Goal: Check status

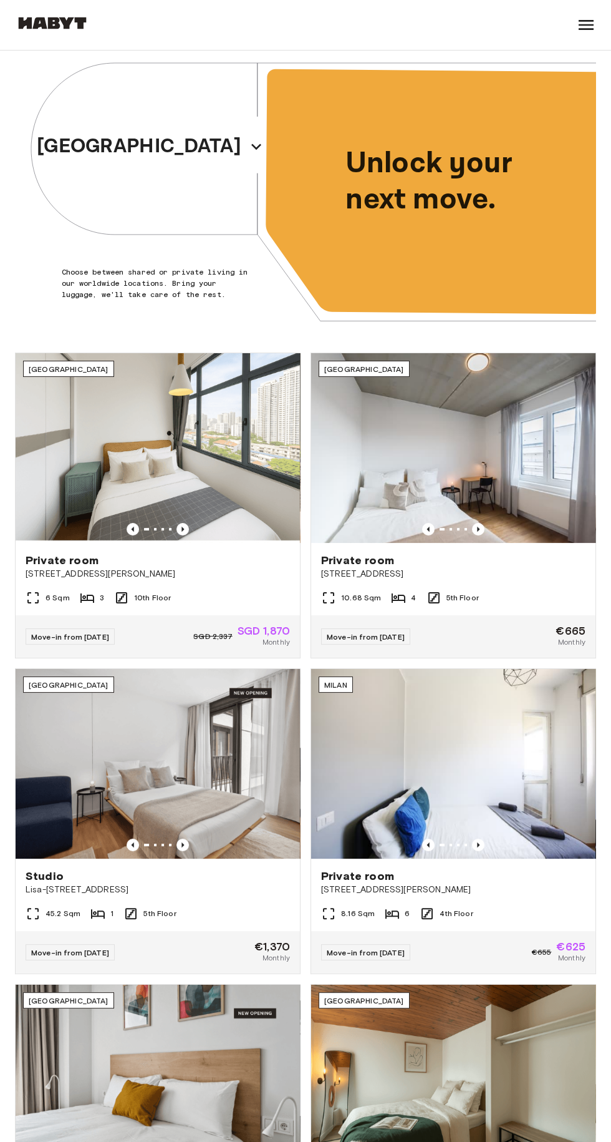
click at [588, 24] on icon at bounding box center [586, 25] width 15 height 10
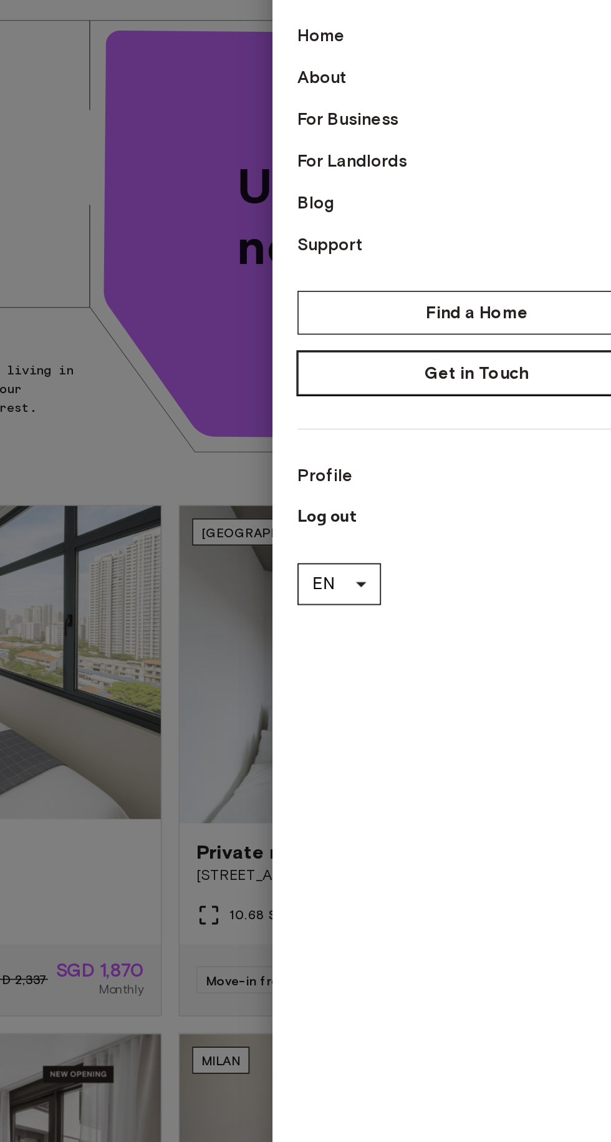
click at [523, 278] on link "Get in Touch" at bounding box center [489, 274] width 215 height 26
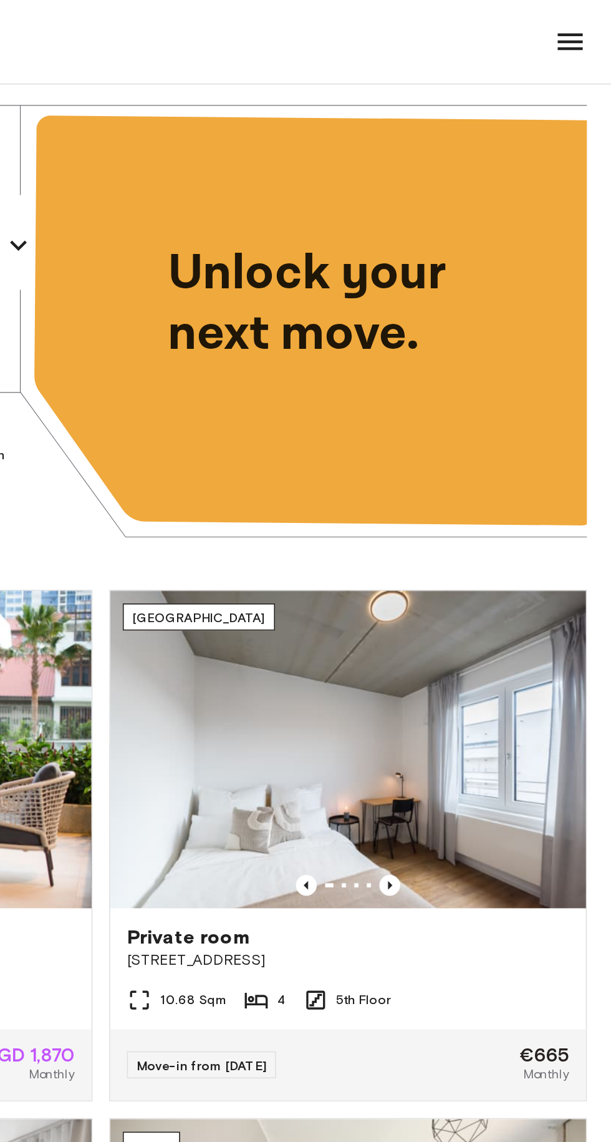
click at [580, 40] on div at bounding box center [586, 25] width 20 height 50
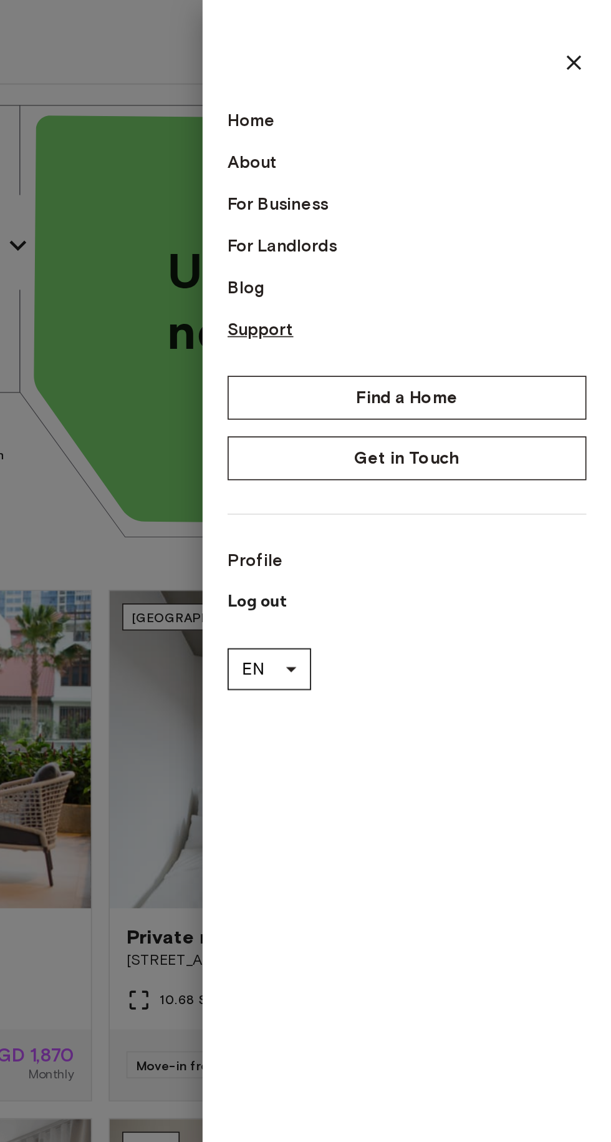
click at [507, 203] on link "Support" at bounding box center [489, 197] width 215 height 15
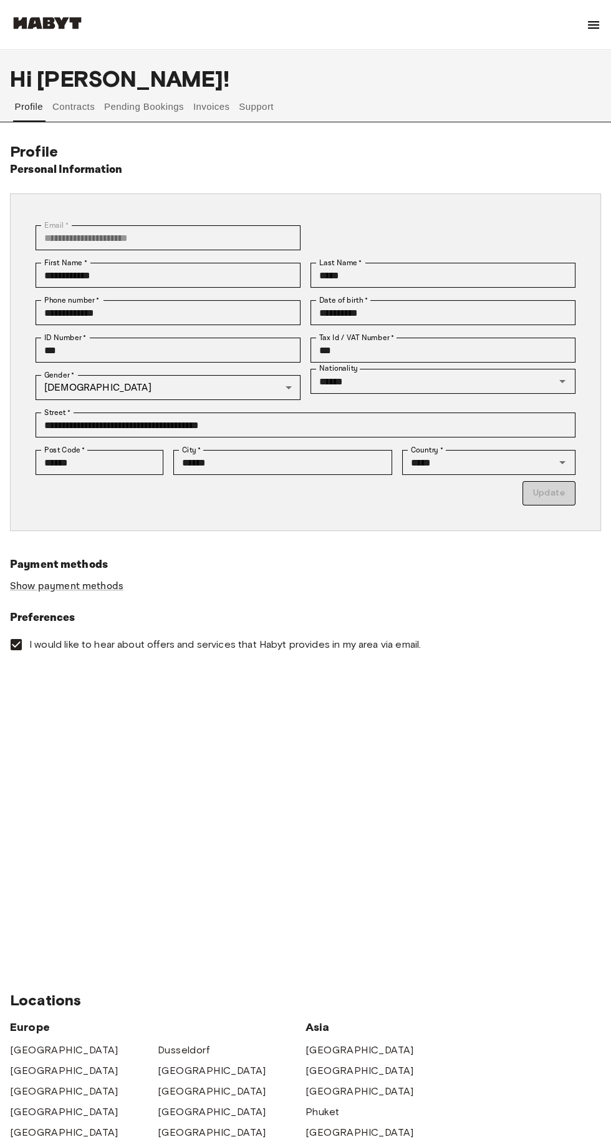
click at [86, 110] on button "Contracts" at bounding box center [74, 107] width 46 height 30
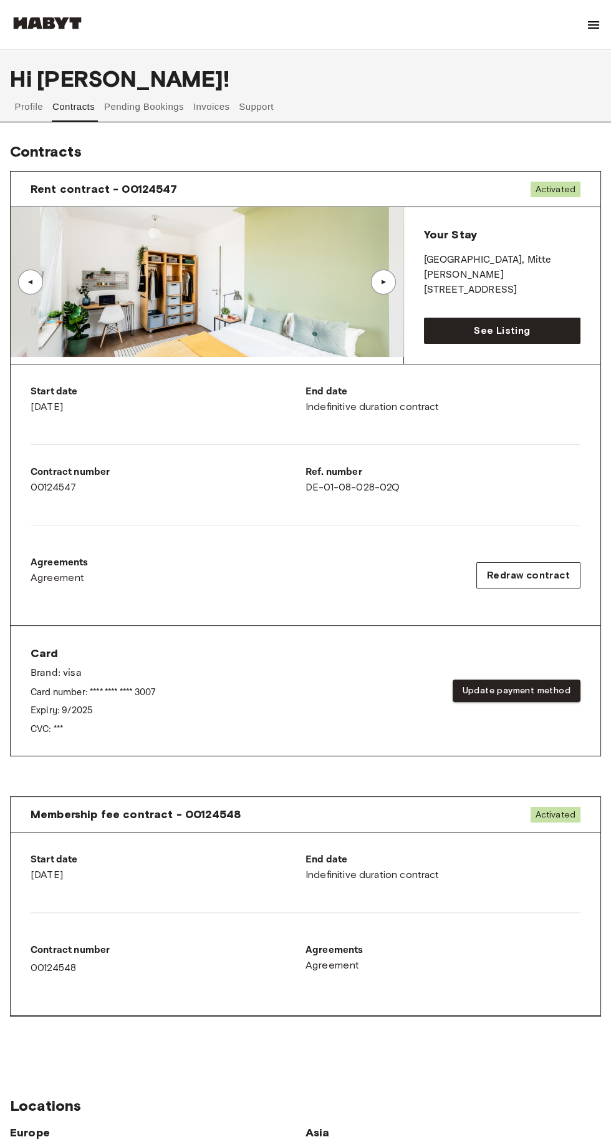
click at [127, 107] on button "Pending Bookings" at bounding box center [144, 107] width 83 height 30
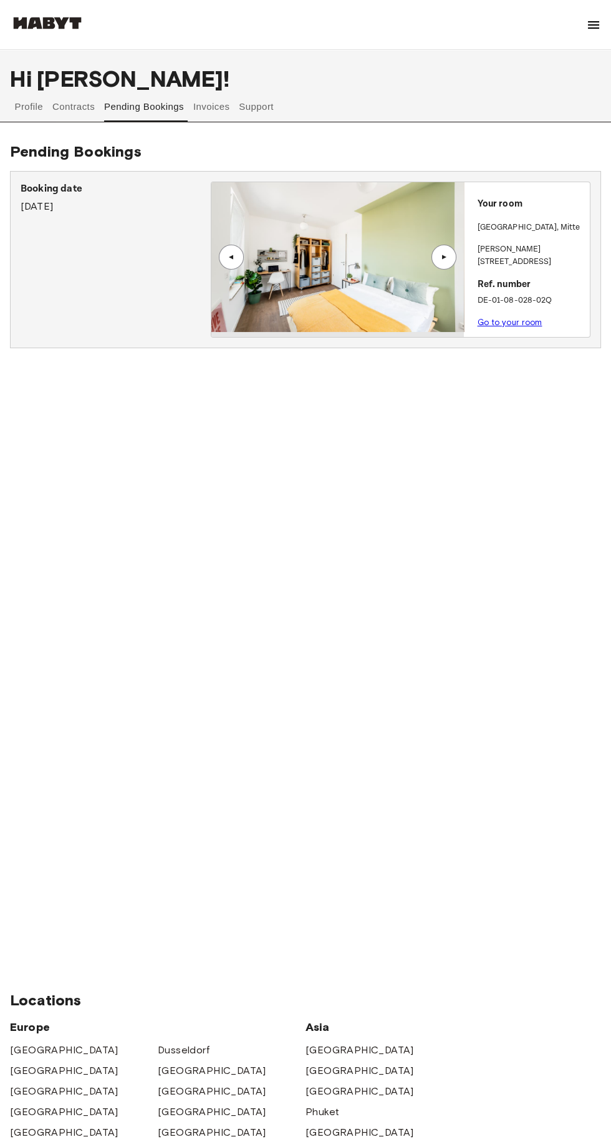
click at [217, 107] on button "Invoices" at bounding box center [211, 107] width 39 height 30
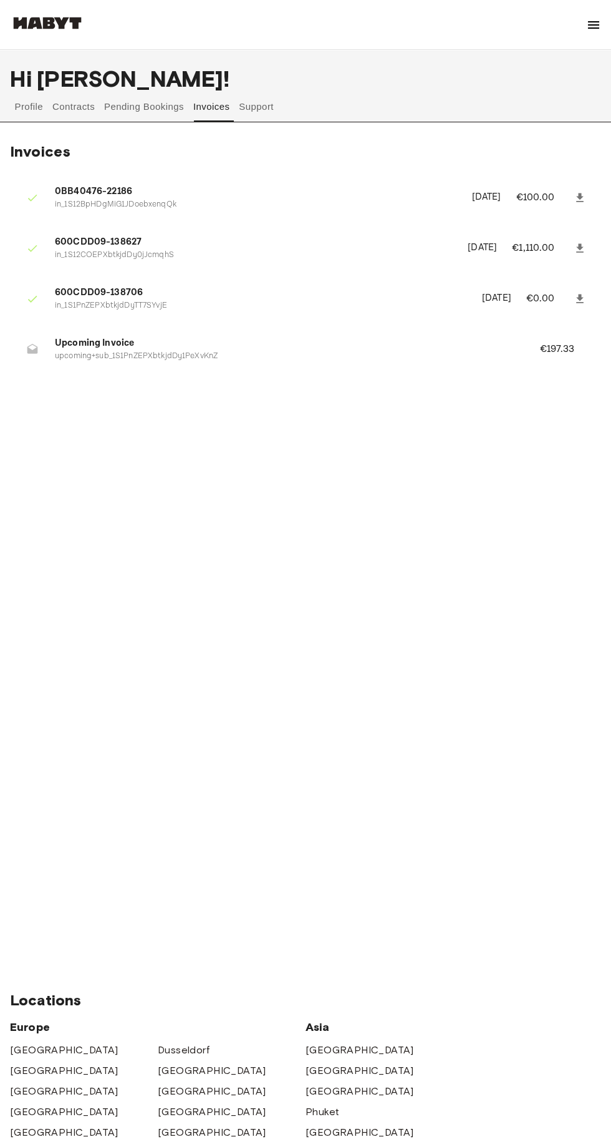
click at [262, 107] on button "Support" at bounding box center [257, 107] width 38 height 30
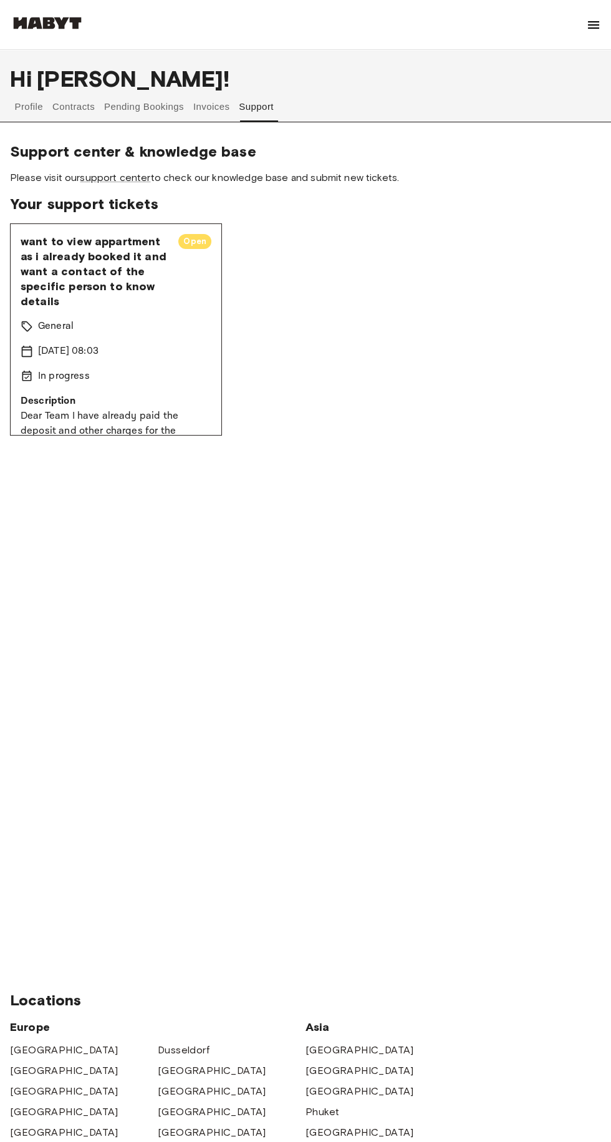
click at [163, 347] on div "[DATE] 08:03" at bounding box center [116, 351] width 191 height 15
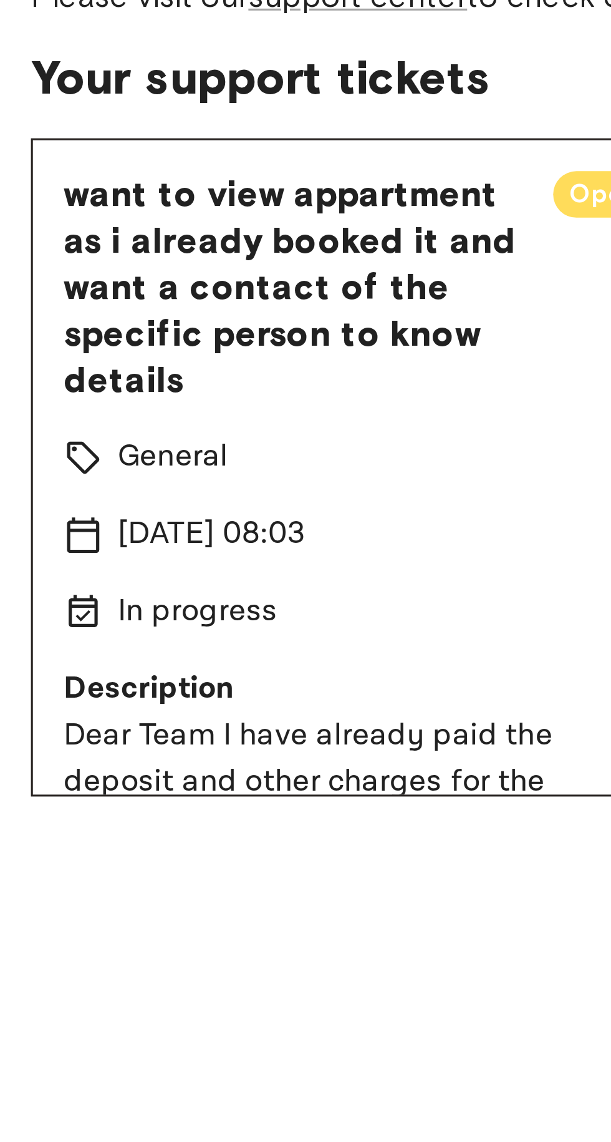
click at [62, 381] on p "In progress" at bounding box center [64, 376] width 52 height 15
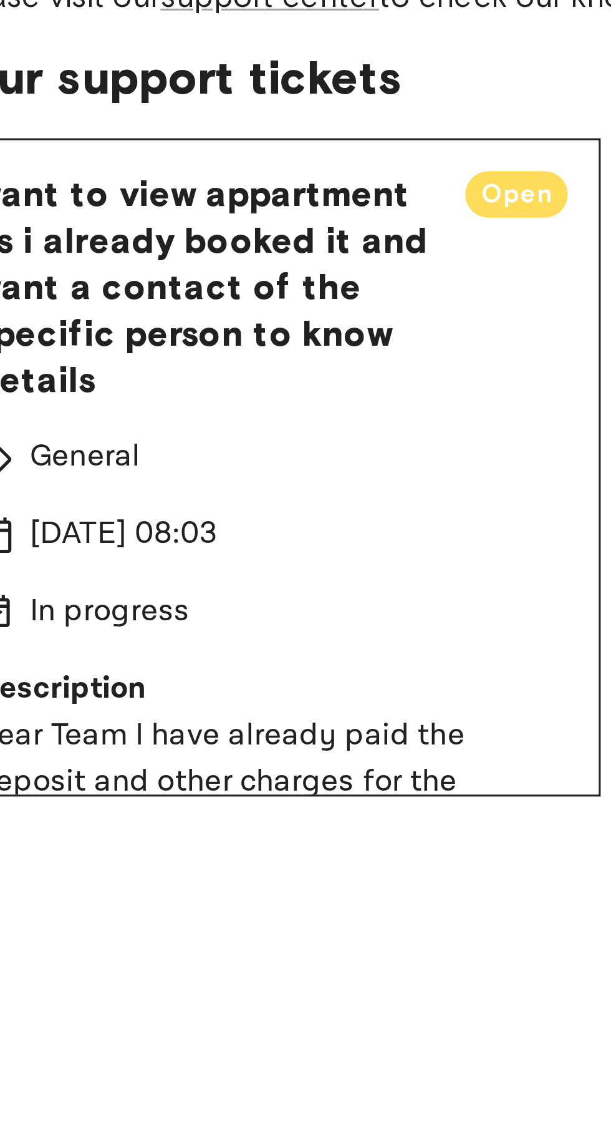
click at [193, 238] on span "Open" at bounding box center [194, 241] width 33 height 12
click at [200, 241] on span "Open" at bounding box center [194, 241] width 33 height 12
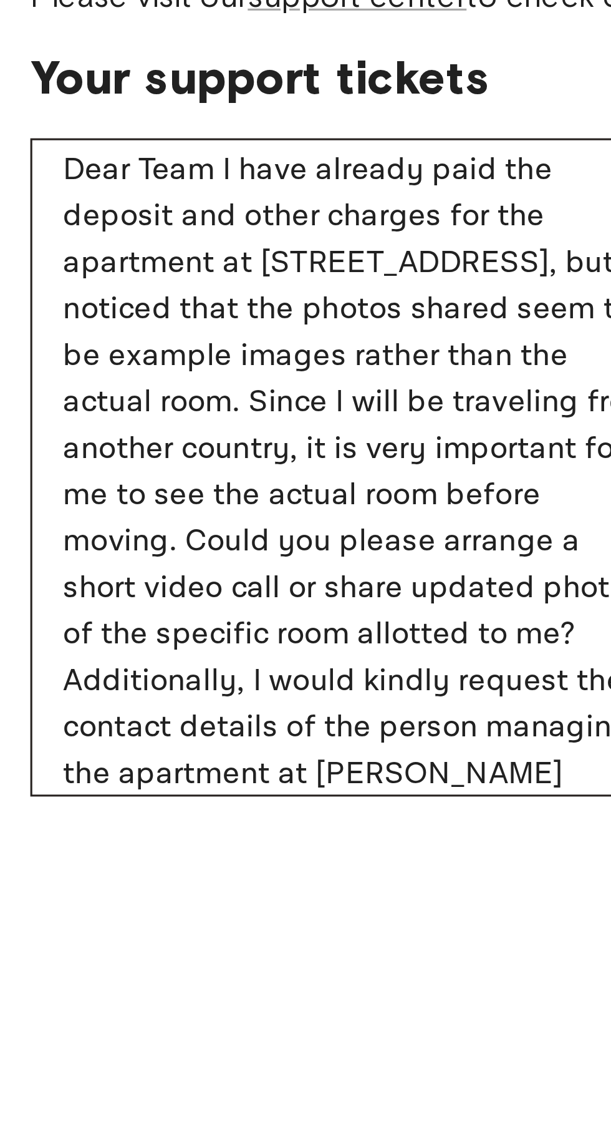
scroll to position [208, 0]
